Goal: Task Accomplishment & Management: Complete application form

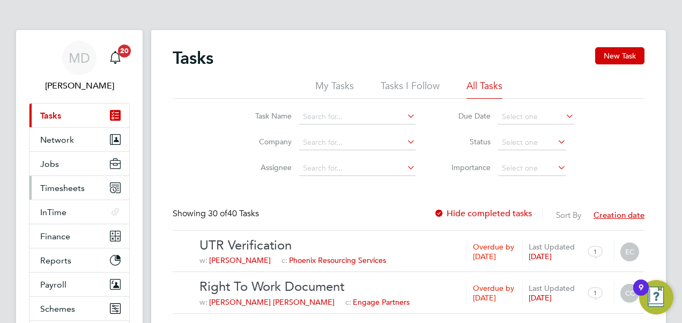
click at [74, 183] on span "Timesheets" at bounding box center [62, 188] width 44 height 10
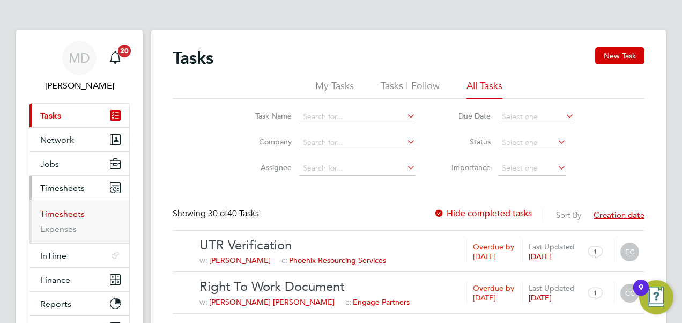
click at [69, 215] on link "Timesheets" at bounding box center [62, 213] width 44 height 10
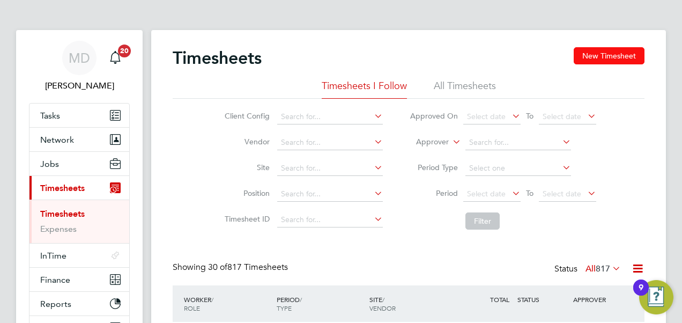
click at [586, 51] on button "New Timesheet" at bounding box center [609, 55] width 71 height 17
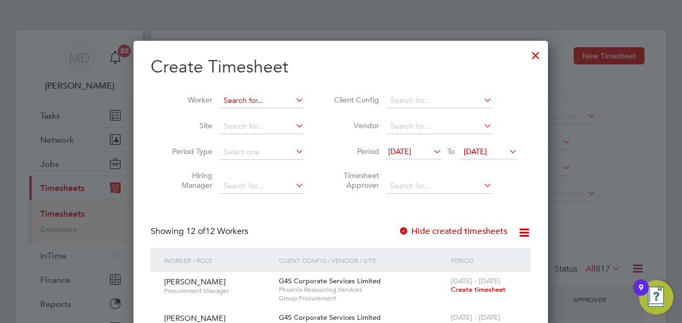
click at [225, 102] on input at bounding box center [262, 100] width 84 height 15
click at [233, 108] on li "[PERSON_NAME] All eyne" at bounding box center [269, 115] width 99 height 14
type input "[PERSON_NAME]"
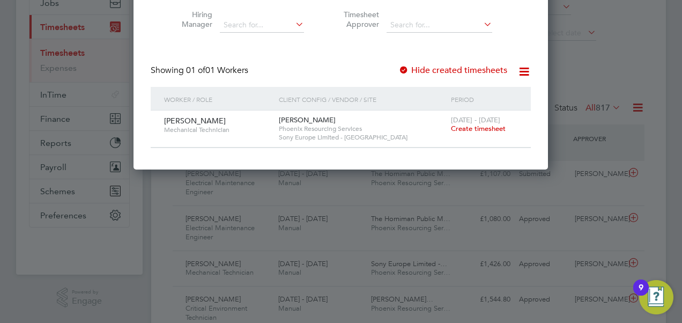
click at [480, 128] on span "Create timesheet" at bounding box center [478, 128] width 55 height 9
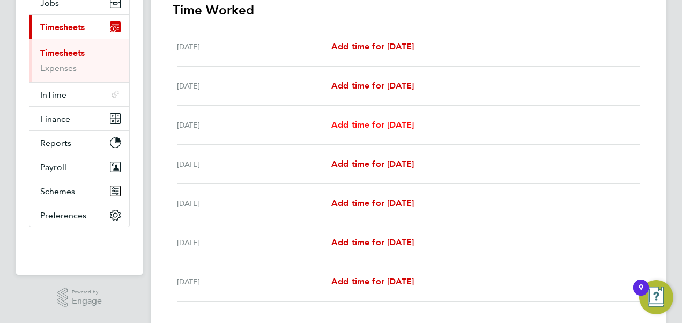
click at [354, 125] on span "Add time for [DATE]" at bounding box center [372, 125] width 83 height 10
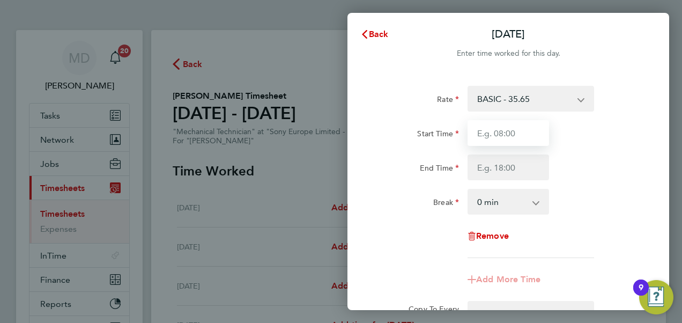
click at [493, 124] on input "Start Time" at bounding box center [507, 133] width 81 height 26
type input "08:00"
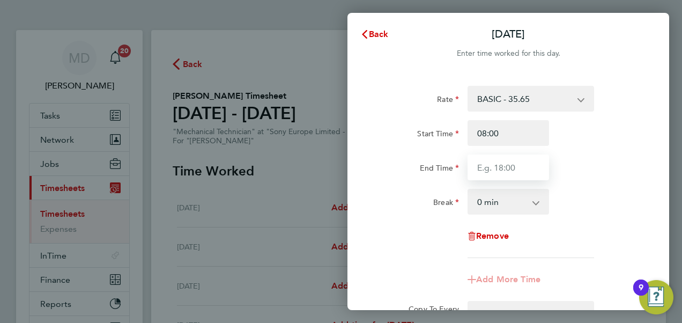
type input "17:00"
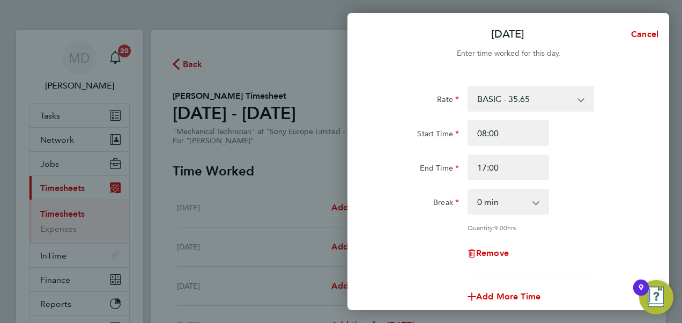
click at [512, 211] on select "0 min 15 min 30 min 45 min 60 min 75 min 90 min" at bounding box center [501, 202] width 66 height 24
select select "60"
click at [468, 190] on select "0 min 15 min 30 min 45 min 60 min 75 min 90 min" at bounding box center [501, 202] width 66 height 24
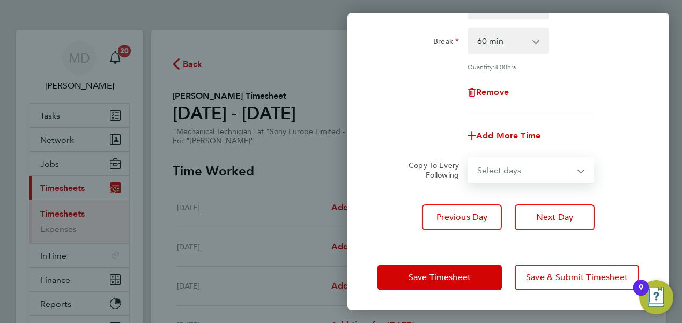
click at [509, 169] on select "Select days Day [DATE] [DATE] [DATE] [DATE]" at bounding box center [524, 170] width 113 height 24
select select "DAY"
click at [468, 158] on select "Select days Day [DATE] [DATE] [DATE] [DATE]" at bounding box center [524, 170] width 113 height 24
select select "[DATE]"
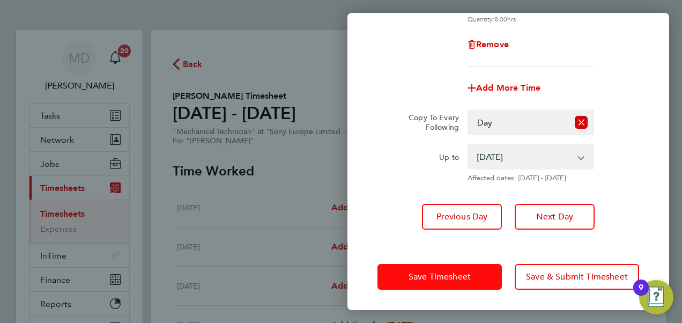
click at [438, 278] on span "Save Timesheet" at bounding box center [439, 276] width 62 height 11
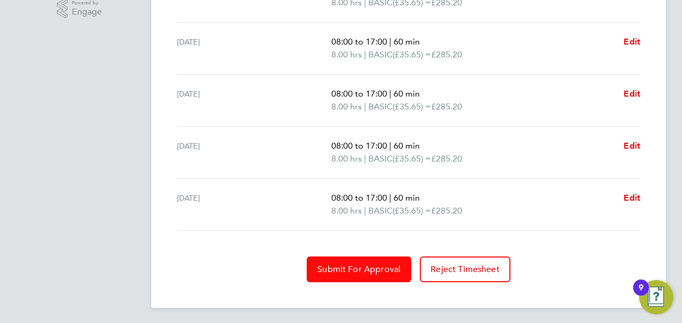
click at [368, 264] on span "Submit For Approval" at bounding box center [358, 269] width 83 height 11
